Goal: Task Accomplishment & Management: Complete application form

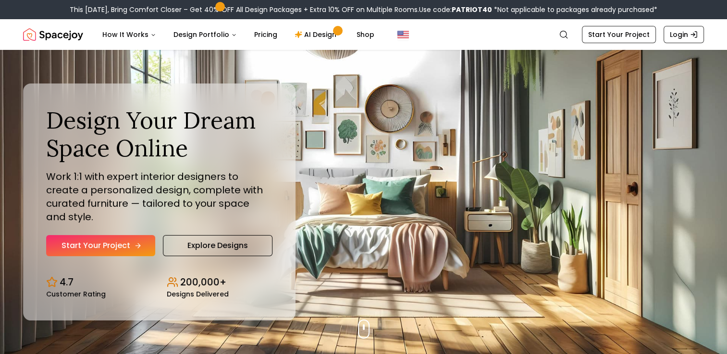
click at [127, 237] on link "Start Your Project" at bounding box center [100, 245] width 109 height 21
click at [682, 31] on link "Login" at bounding box center [683, 34] width 40 height 17
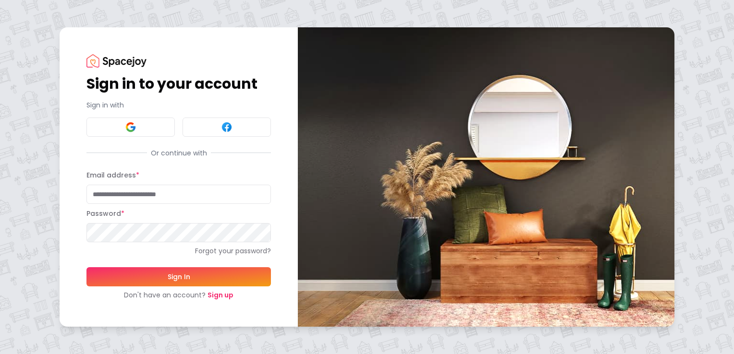
click at [219, 296] on link "Sign up" at bounding box center [220, 296] width 26 height 10
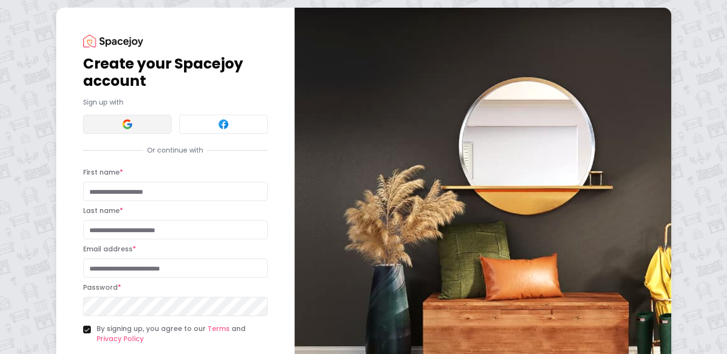
click at [139, 125] on button at bounding box center [127, 124] width 88 height 19
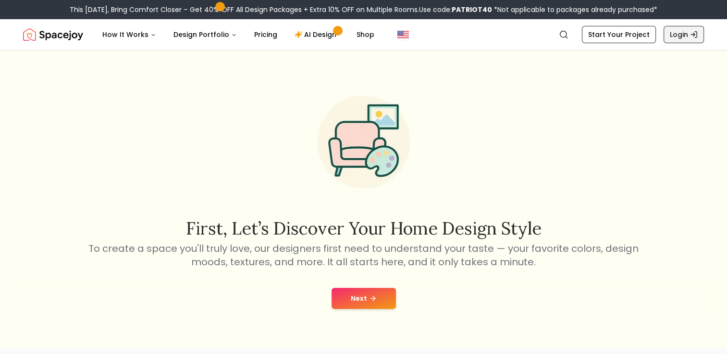
click at [673, 32] on link "Login" at bounding box center [683, 34] width 40 height 17
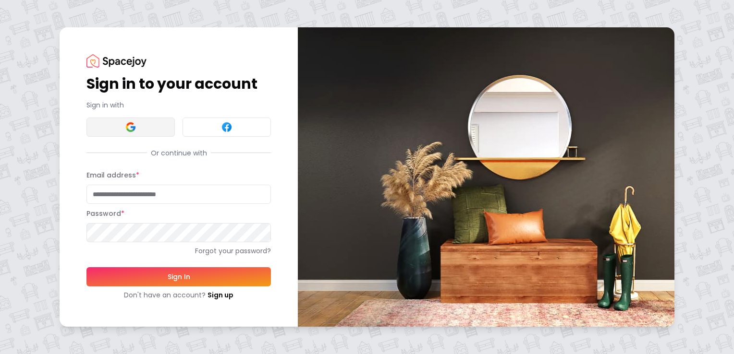
click at [169, 128] on button at bounding box center [130, 127] width 88 height 19
